Goal: Task Accomplishment & Management: Use online tool/utility

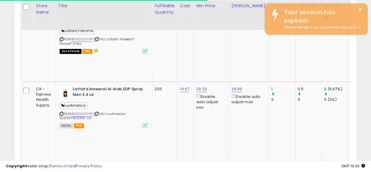
scroll to position [120, 198]
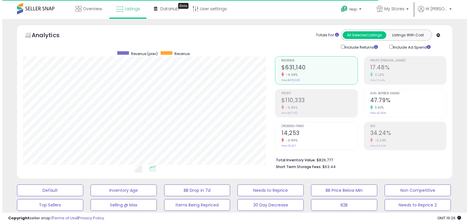
scroll to position [120, 252]
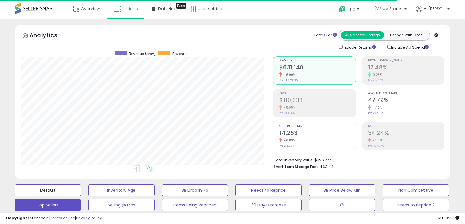
click at [46, 190] on button "Default" at bounding box center [48, 191] width 66 height 12
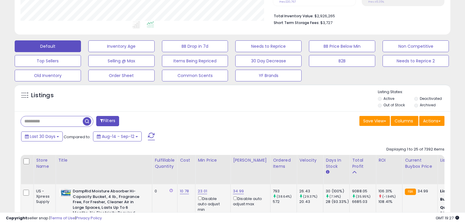
scroll to position [176, 0]
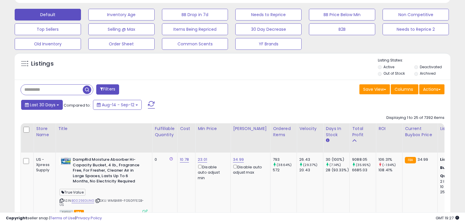
click at [53, 103] on span "Last 30 Days" at bounding box center [43, 105] width 26 height 6
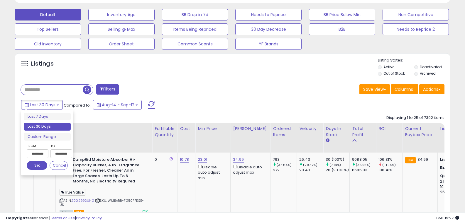
click at [35, 151] on input "**********" at bounding box center [38, 154] width 22 height 9
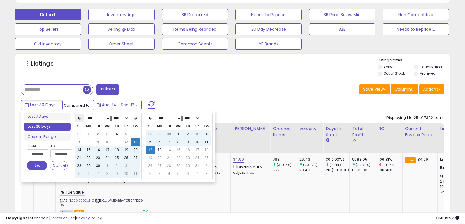
click at [82, 115] on th at bounding box center [78, 118] width 9 height 8
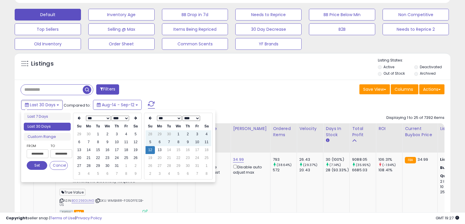
click at [82, 115] on th at bounding box center [78, 118] width 9 height 8
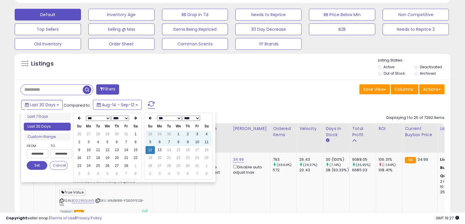
click at [82, 115] on th at bounding box center [78, 118] width 9 height 8
click at [96, 153] on td "12" at bounding box center [97, 150] width 9 height 8
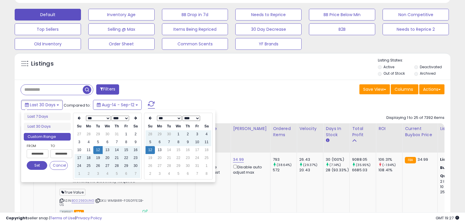
type input "**********"
click at [158, 150] on td "13" at bounding box center [159, 150] width 9 height 8
type input "**********"
click at [40, 162] on button "Set" at bounding box center [37, 165] width 21 height 9
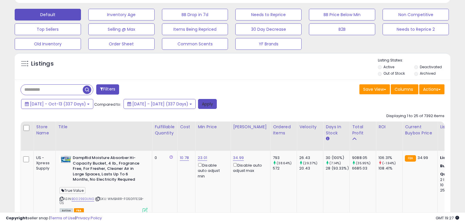
click at [217, 102] on button "Apply" at bounding box center [207, 104] width 19 height 10
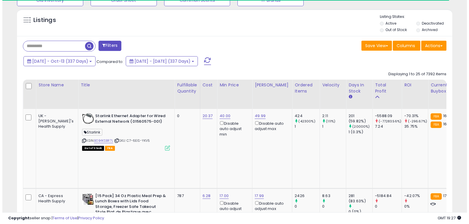
scroll to position [160, 0]
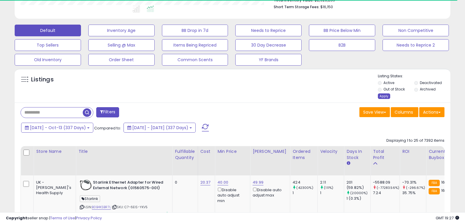
click at [383, 98] on div "Apply" at bounding box center [384, 97] width 12 height 6
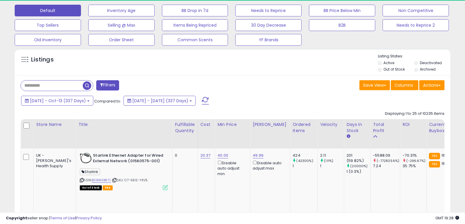
scroll to position [219, 0]
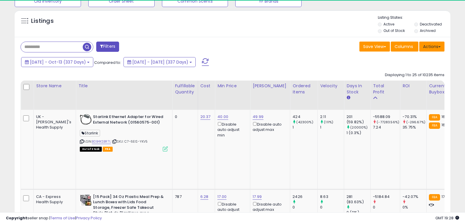
click at [430, 48] on button "Actions" at bounding box center [431, 47] width 25 height 10
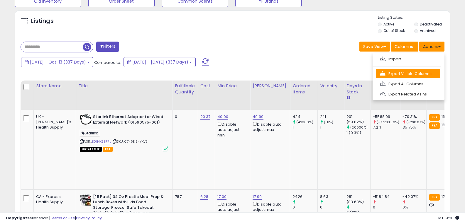
scroll to position [120, 252]
click at [403, 75] on link "Export Visible Columns" at bounding box center [408, 73] width 64 height 9
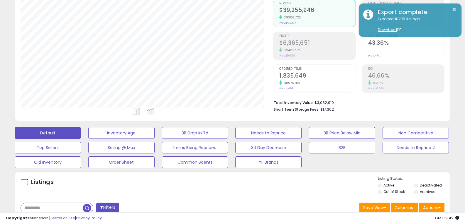
scroll to position [0, 0]
